Goal: Find specific page/section: Find specific page/section

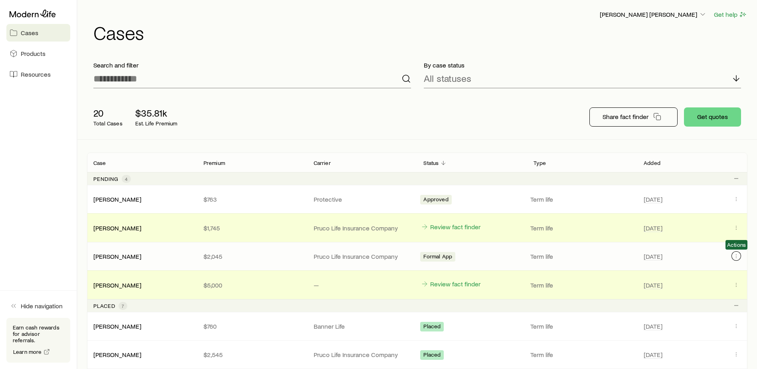
click at [734, 257] on icon "Client cases" at bounding box center [736, 256] width 6 height 6
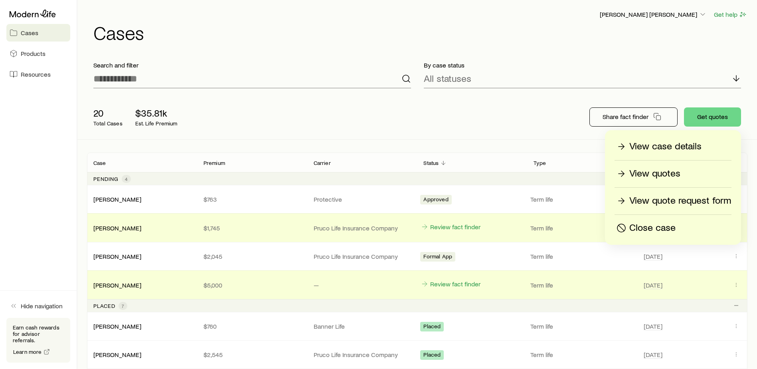
click at [668, 144] on p "View case details" at bounding box center [665, 146] width 72 height 13
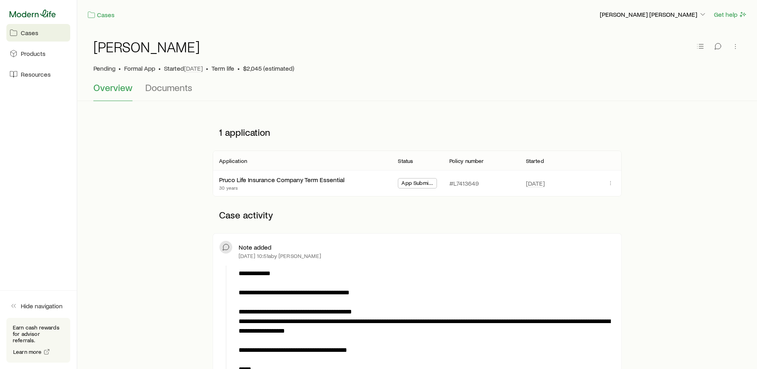
click at [35, 13] on icon at bounding box center [33, 14] width 46 height 8
